Goal: Check status: Check status

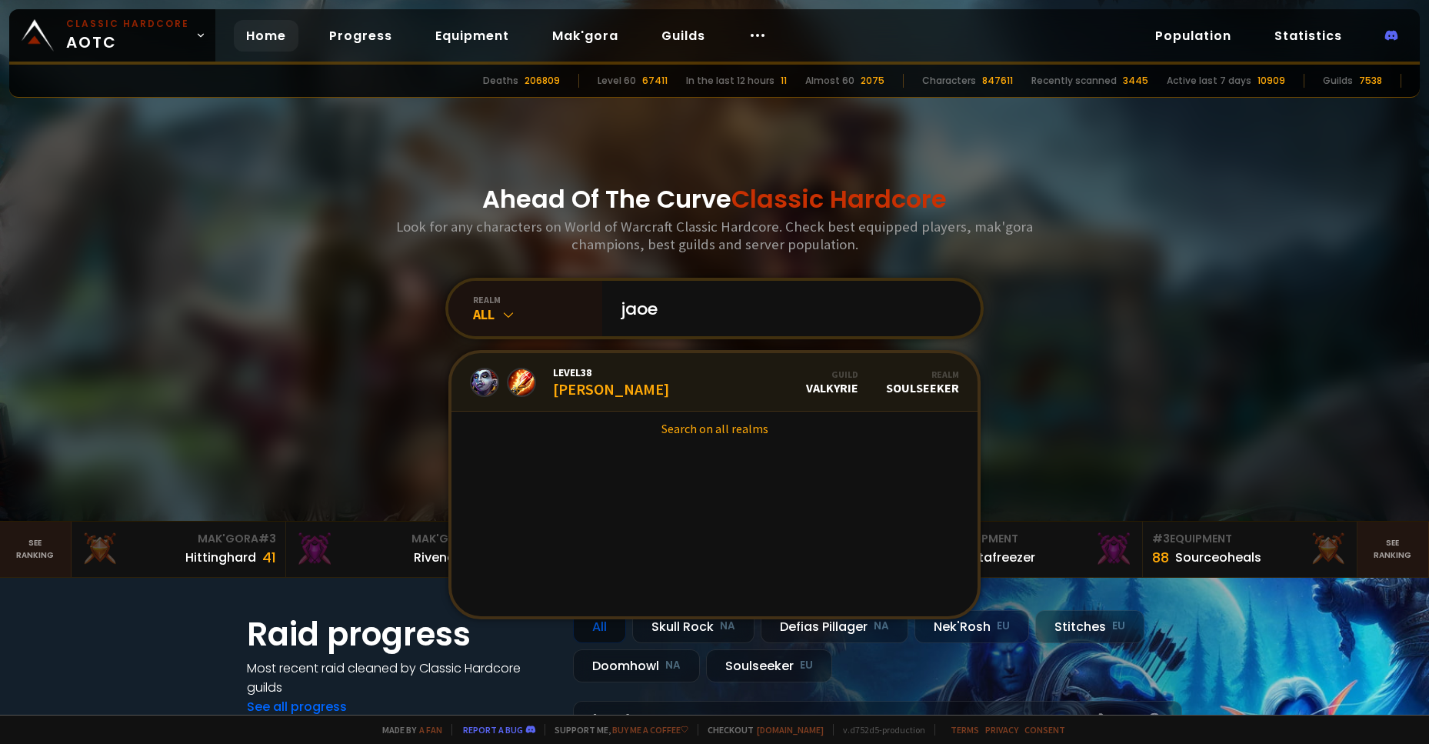
type input "jaoe"
click at [597, 369] on link "Level 38 Jaoeko Guild Valkyrie Realm Soulseeker" at bounding box center [715, 382] width 526 height 58
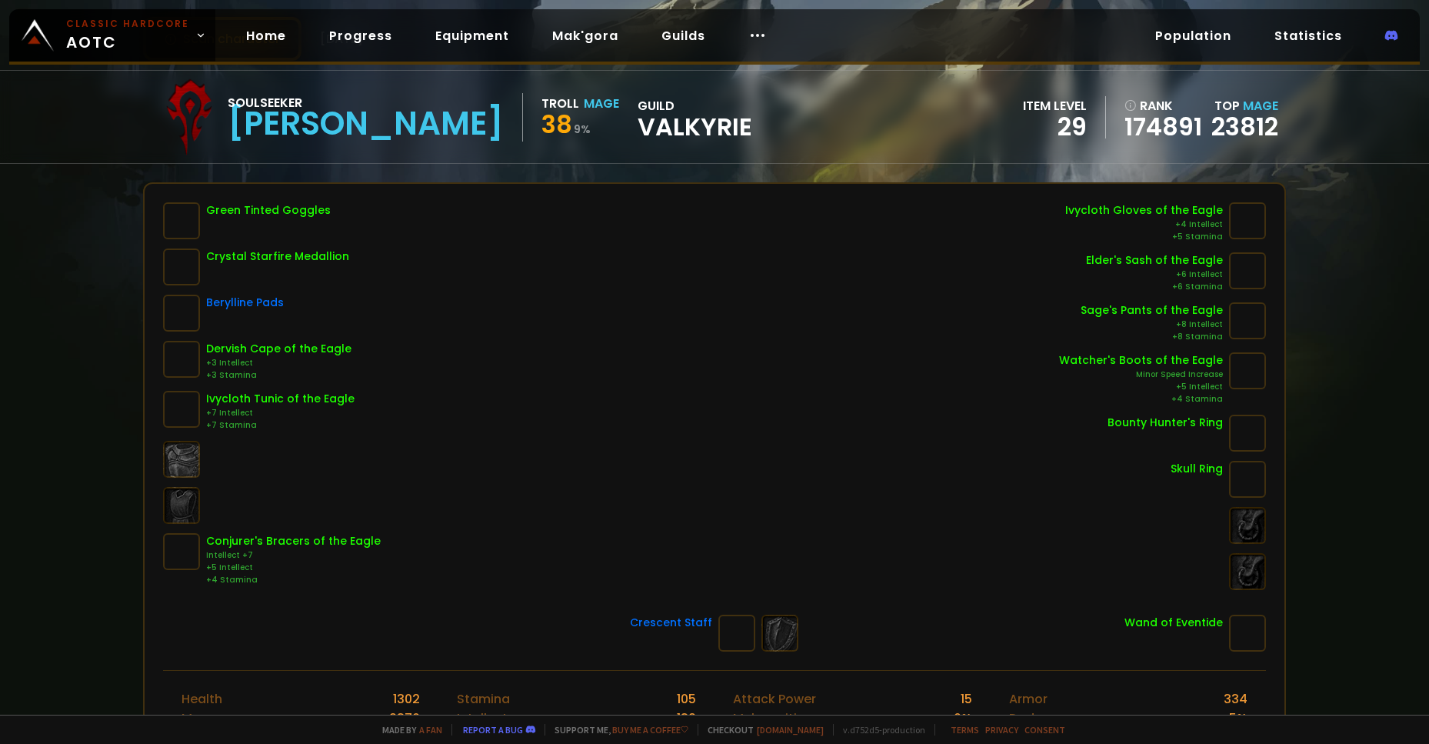
scroll to position [106, 0]
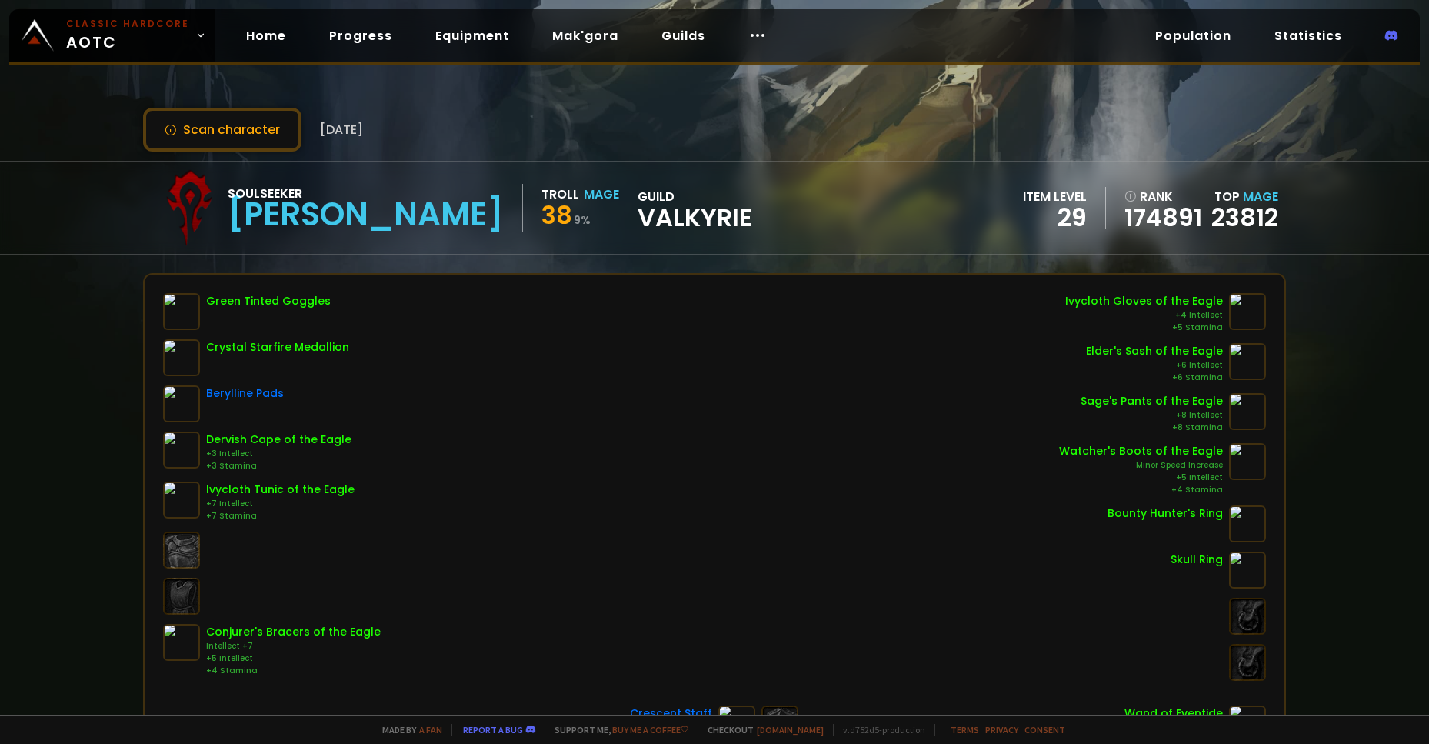
scroll to position [106, 0]
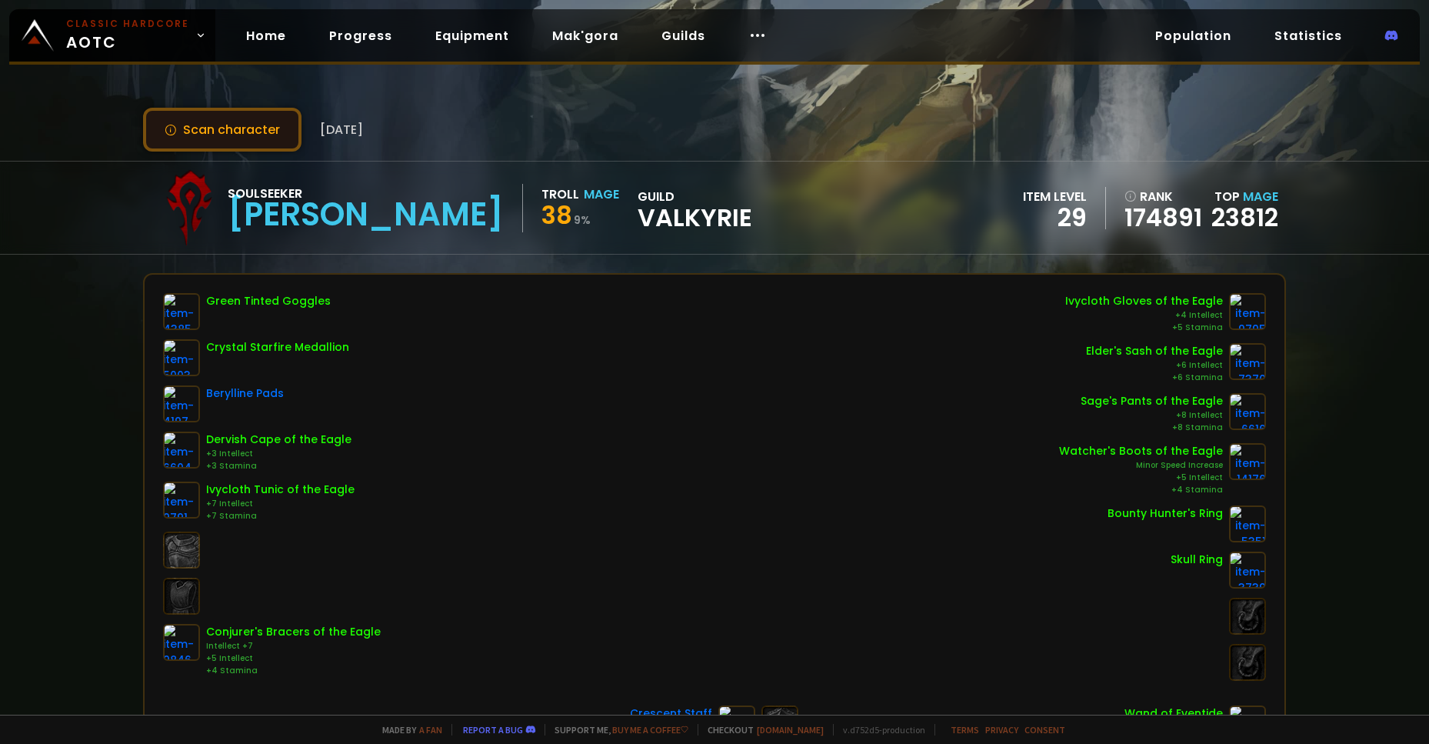
click at [252, 143] on button "Scan character" at bounding box center [222, 130] width 158 height 44
click at [235, 124] on button "Scan character" at bounding box center [222, 130] width 158 height 44
click at [266, 126] on button "Scan character" at bounding box center [222, 130] width 158 height 44
click at [885, 480] on div "Green Tinted Goggles Crystal Starfire Medallion Berylline Pads Dervish Cape of …" at bounding box center [714, 487] width 1103 height 388
